Goal: Task Accomplishment & Management: Use online tool/utility

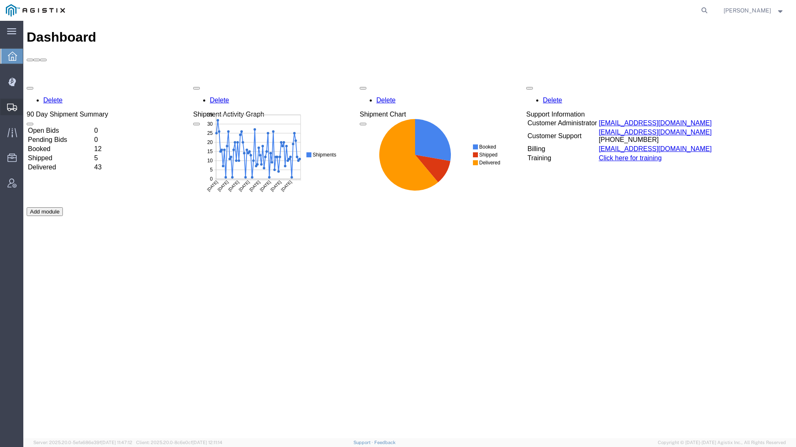
click at [8, 109] on icon at bounding box center [12, 107] width 10 height 7
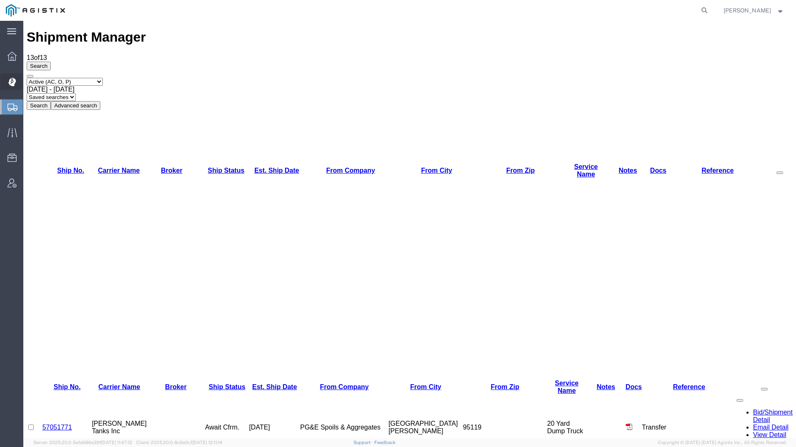
click at [14, 83] on icon at bounding box center [11, 82] width 7 height 8
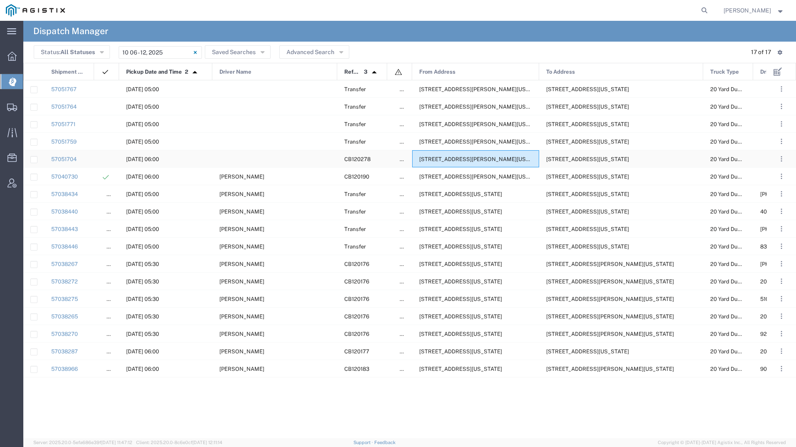
click at [454, 160] on span "[STREET_ADDRESS][PERSON_NAME][US_STATE]" at bounding box center [483, 159] width 128 height 6
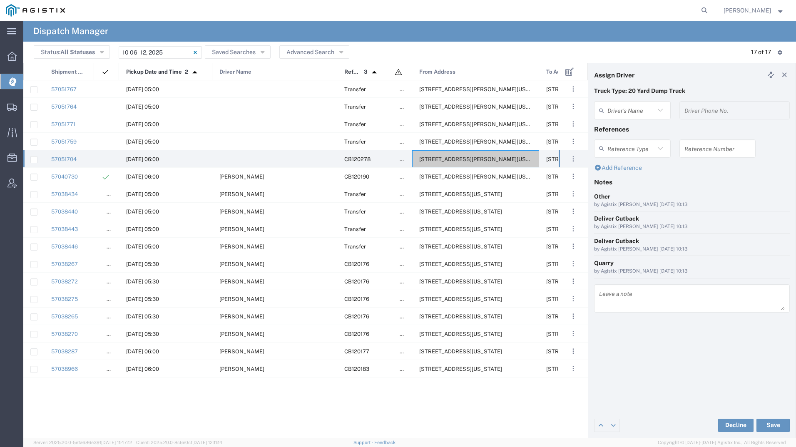
click at [606, 111] on icon at bounding box center [603, 110] width 8 height 13
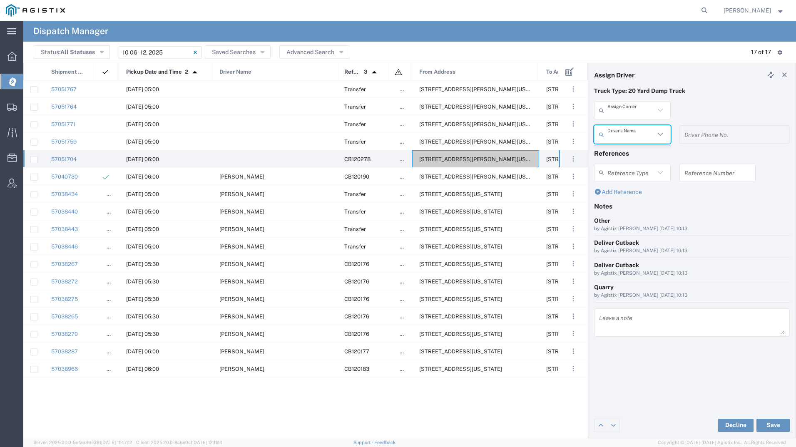
click at [613, 112] on input "text" at bounding box center [631, 110] width 47 height 15
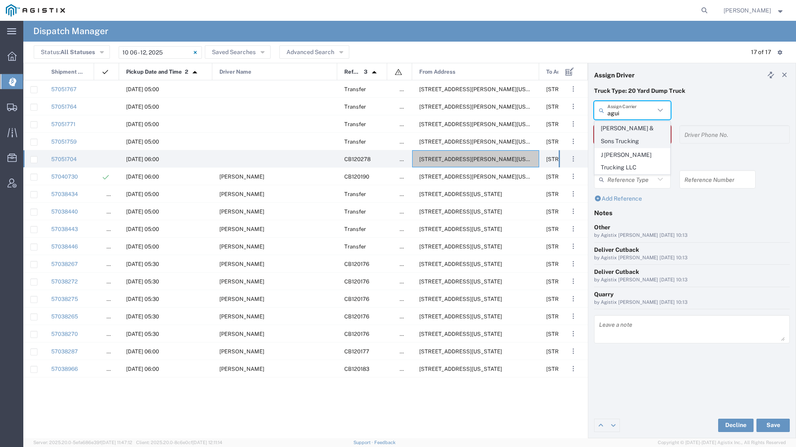
click at [622, 136] on span "[PERSON_NAME] & Sons Trucking" at bounding box center [632, 135] width 75 height 26
type input "[PERSON_NAME] & Sons Trucking"
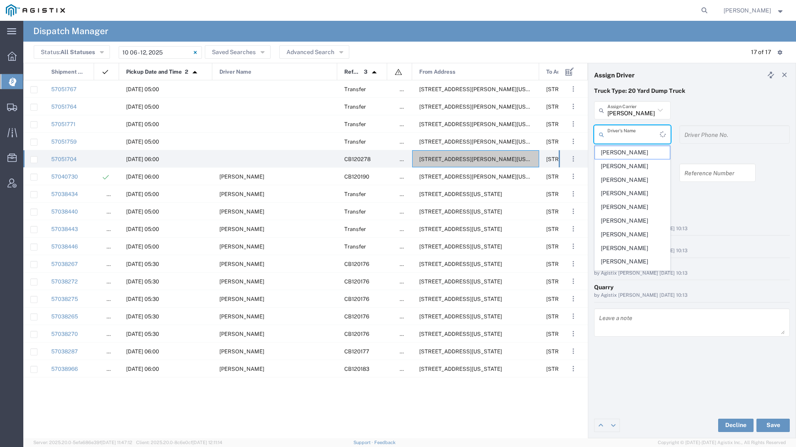
click at [622, 136] on input "text" at bounding box center [634, 134] width 52 height 15
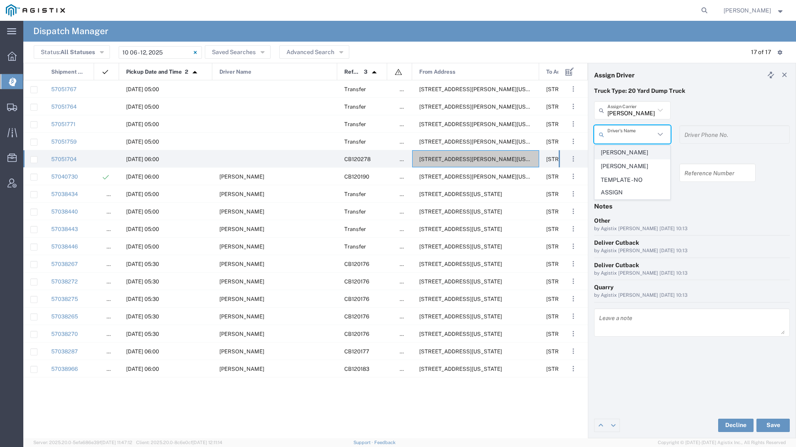
click at [622, 150] on span "[PERSON_NAME]" at bounding box center [632, 152] width 75 height 13
type input "[PERSON_NAME]"
type input "9093499772"
click at [760, 422] on button "Save" at bounding box center [773, 425] width 33 height 13
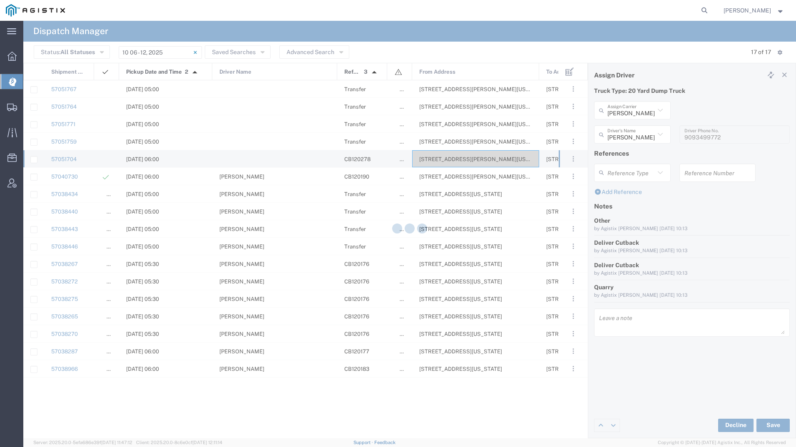
type input "[PERSON_NAME]"
type input "[PERSON_NAME] & Sons Trucking"
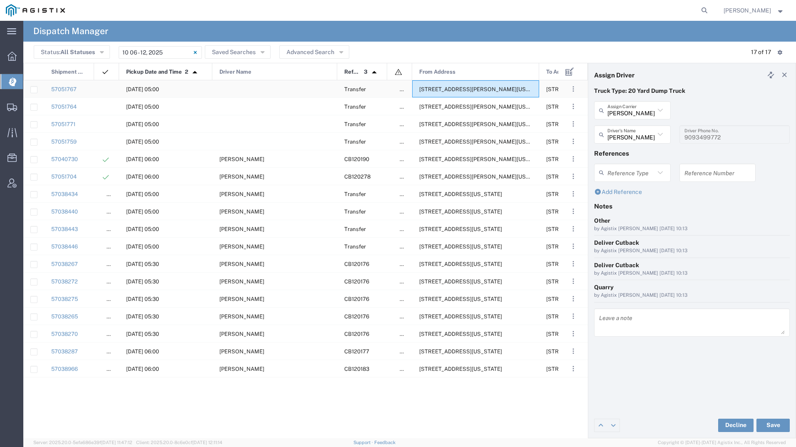
click at [433, 87] on span "[STREET_ADDRESS][PERSON_NAME][US_STATE]" at bounding box center [483, 89] width 128 height 6
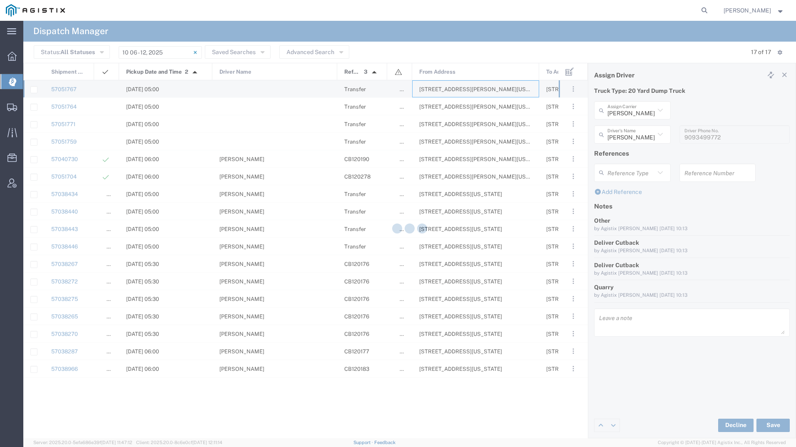
type input "[PERSON_NAME] Tanks Inc"
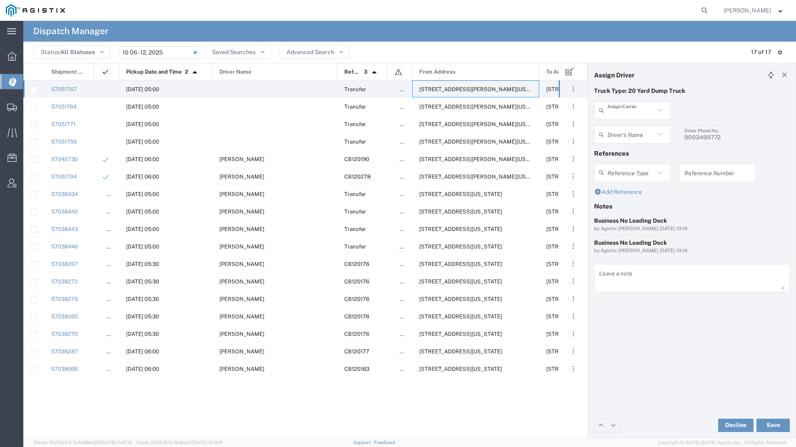
click at [628, 114] on input "text" at bounding box center [631, 110] width 47 height 15
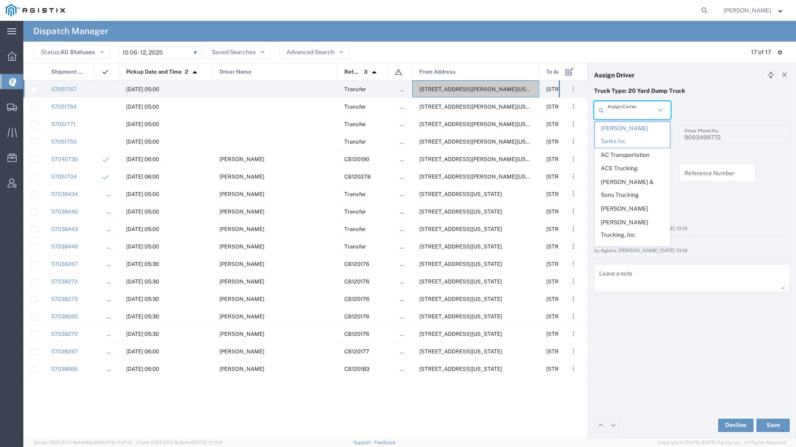
type input "t"
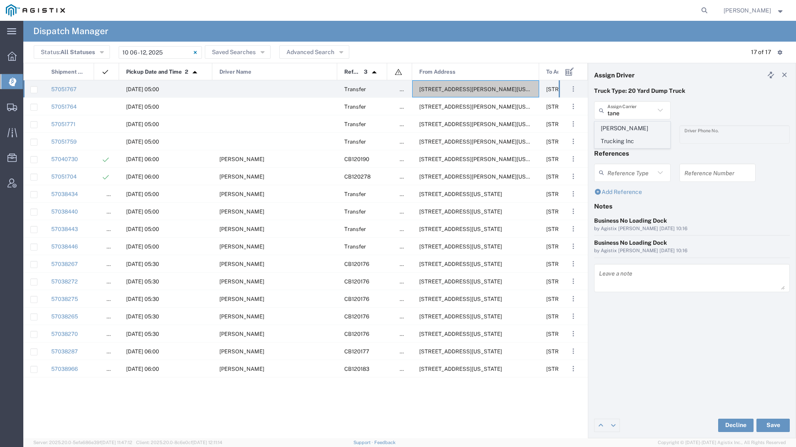
click at [622, 126] on span "[PERSON_NAME] Trucking Inc" at bounding box center [632, 135] width 75 height 26
type input "[PERSON_NAME] Trucking Inc"
click at [622, 131] on input "text" at bounding box center [634, 134] width 52 height 15
click at [628, 176] on span "[PERSON_NAME]" at bounding box center [632, 179] width 75 height 13
type input "[PERSON_NAME]"
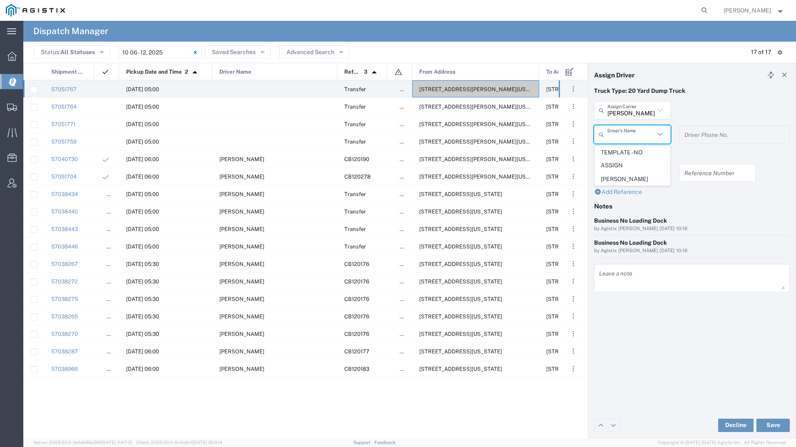
type input "[PHONE_NUMBER]"
click at [762, 424] on button "Save" at bounding box center [773, 425] width 33 height 13
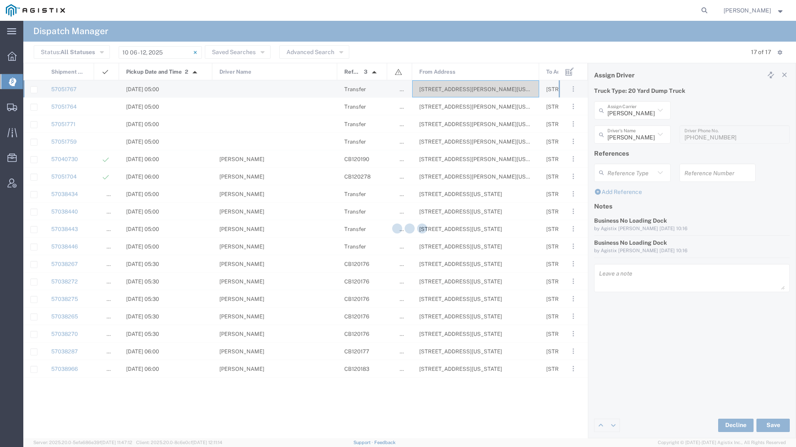
type input "[PERSON_NAME]"
type input "[PERSON_NAME] Trucking Inc"
